Goal: Check status: Check status

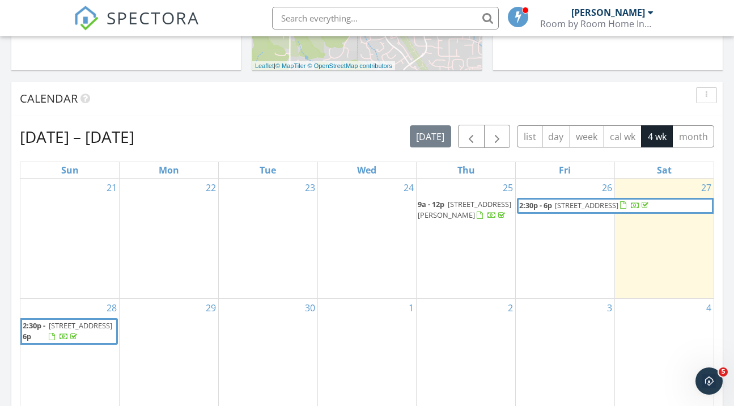
scroll to position [431, 0]
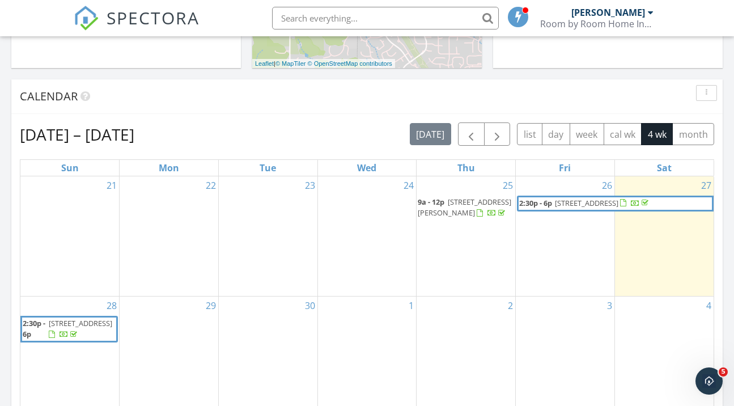
click at [627, 204] on div at bounding box center [623, 203] width 6 height 7
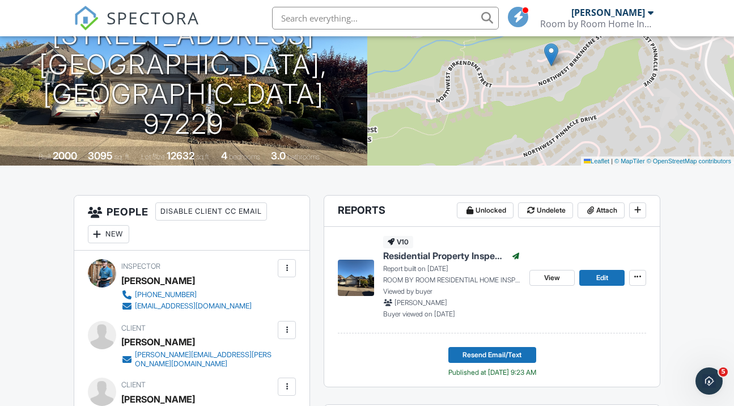
scroll to position [181, 0]
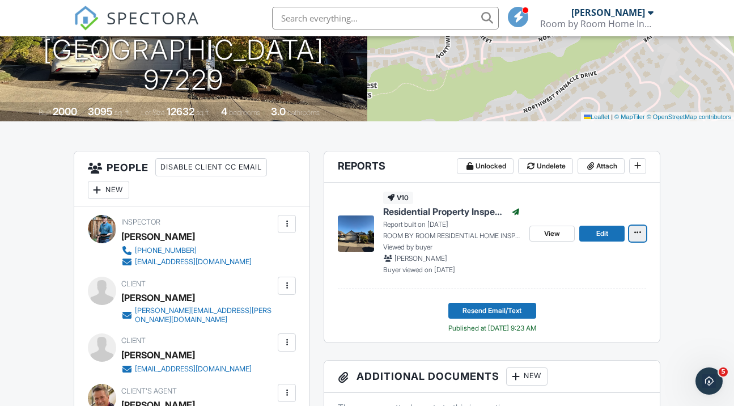
click at [636, 237] on icon at bounding box center [638, 233] width 7 height 8
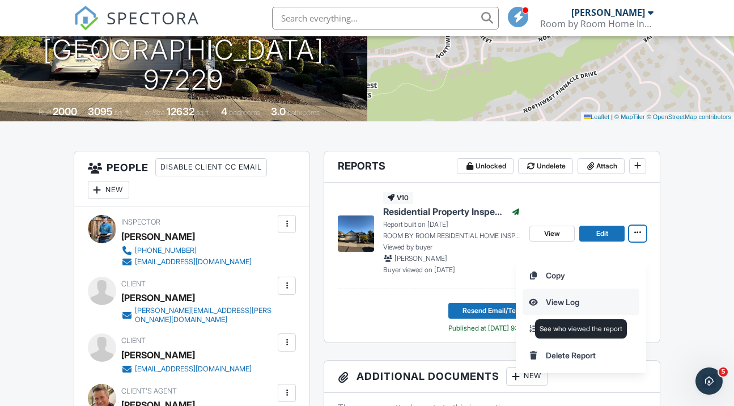
click at [574, 303] on input "View Log" at bounding box center [581, 302] width 116 height 26
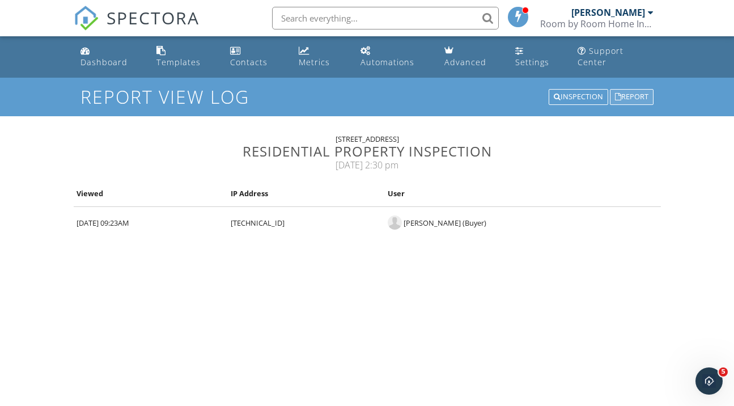
click at [634, 102] on div "Report" at bounding box center [632, 97] width 44 height 16
